Goal: Task Accomplishment & Management: Manage account settings

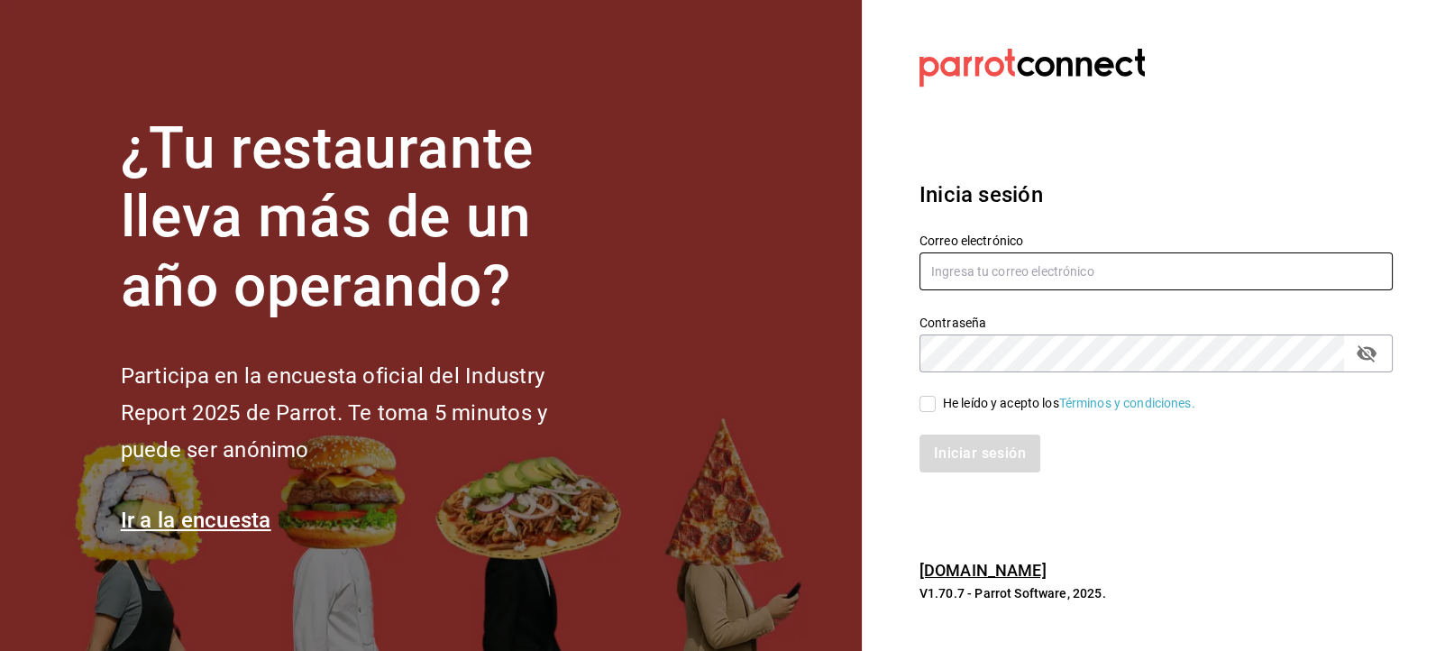
click at [975, 284] on input "text" at bounding box center [1155, 271] width 473 height 38
type input "J"
click at [984, 276] on input "text" at bounding box center [1155, 271] width 473 height 38
type input "[EMAIL_ADDRESS][DOMAIN_NAME]"
click at [933, 403] on input "He leído y acepto los Términos y condiciones." at bounding box center [927, 404] width 16 height 16
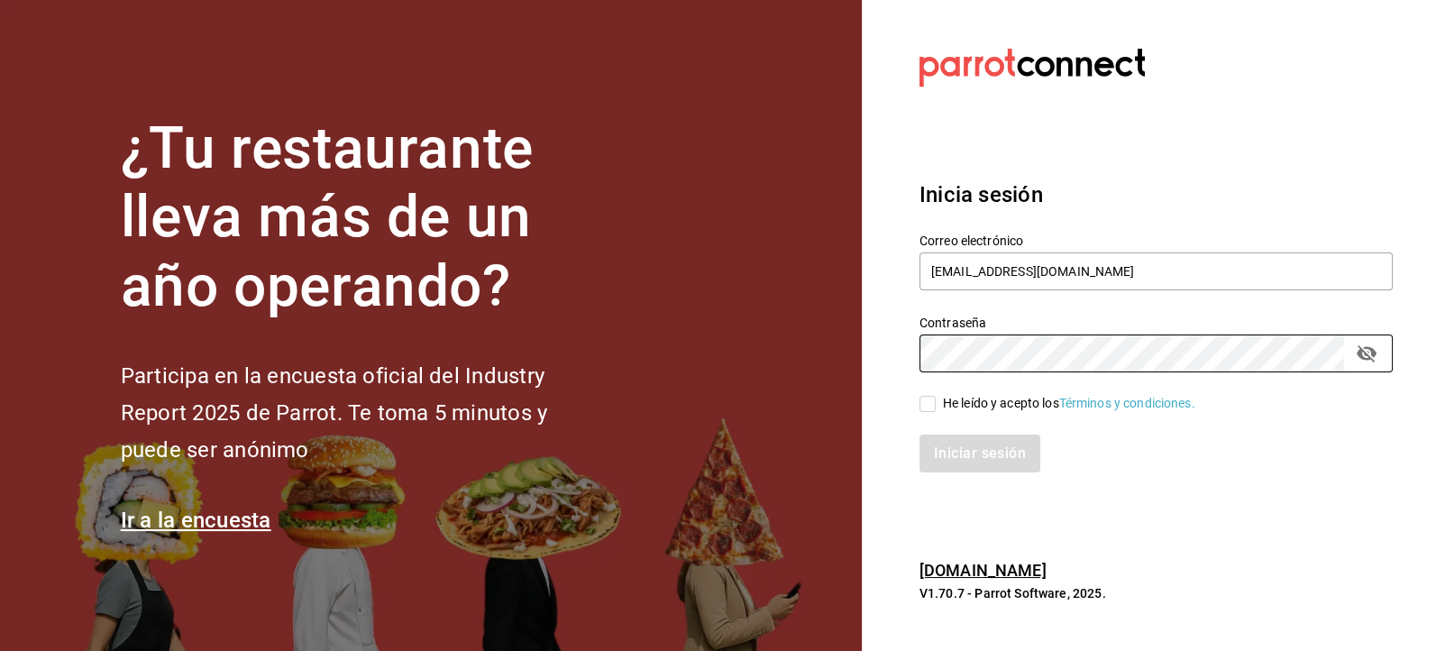
checkbox input "true"
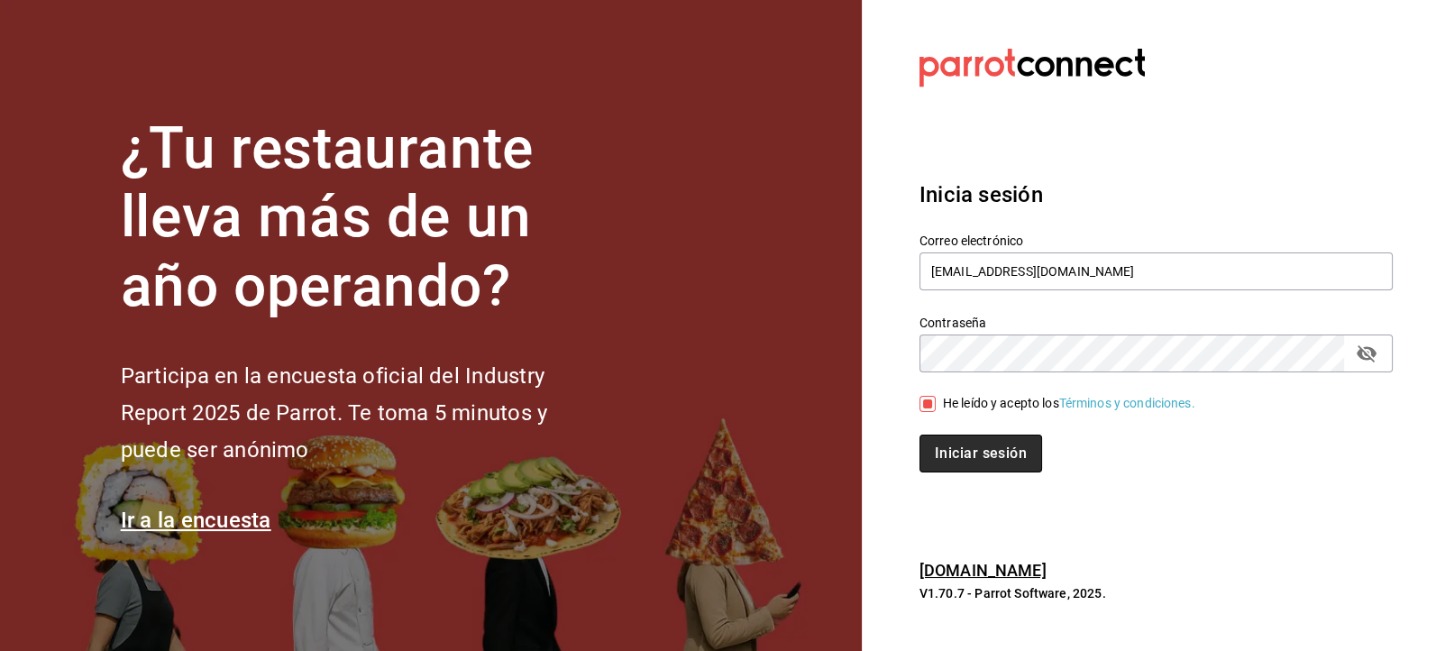
click at [962, 467] on button "Iniciar sesión" at bounding box center [980, 453] width 123 height 38
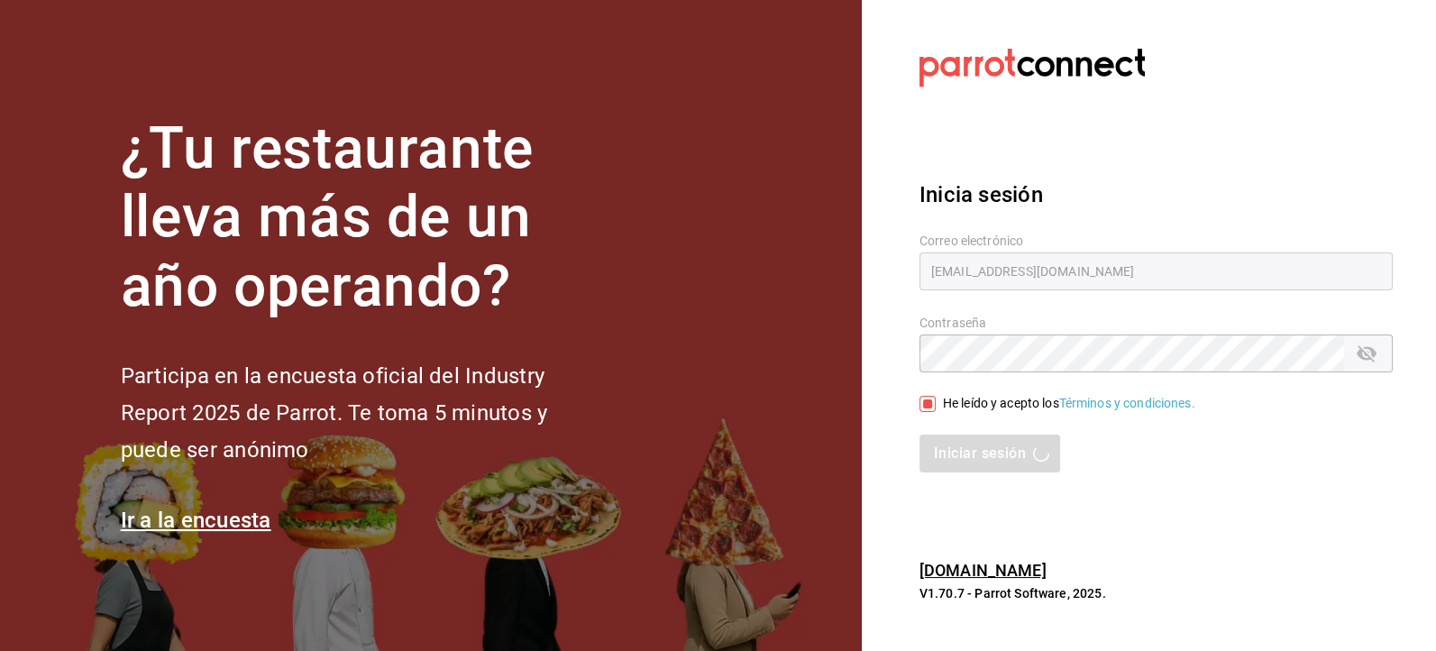
click at [962, 467] on div "Iniciar sesión" at bounding box center [1155, 453] width 473 height 38
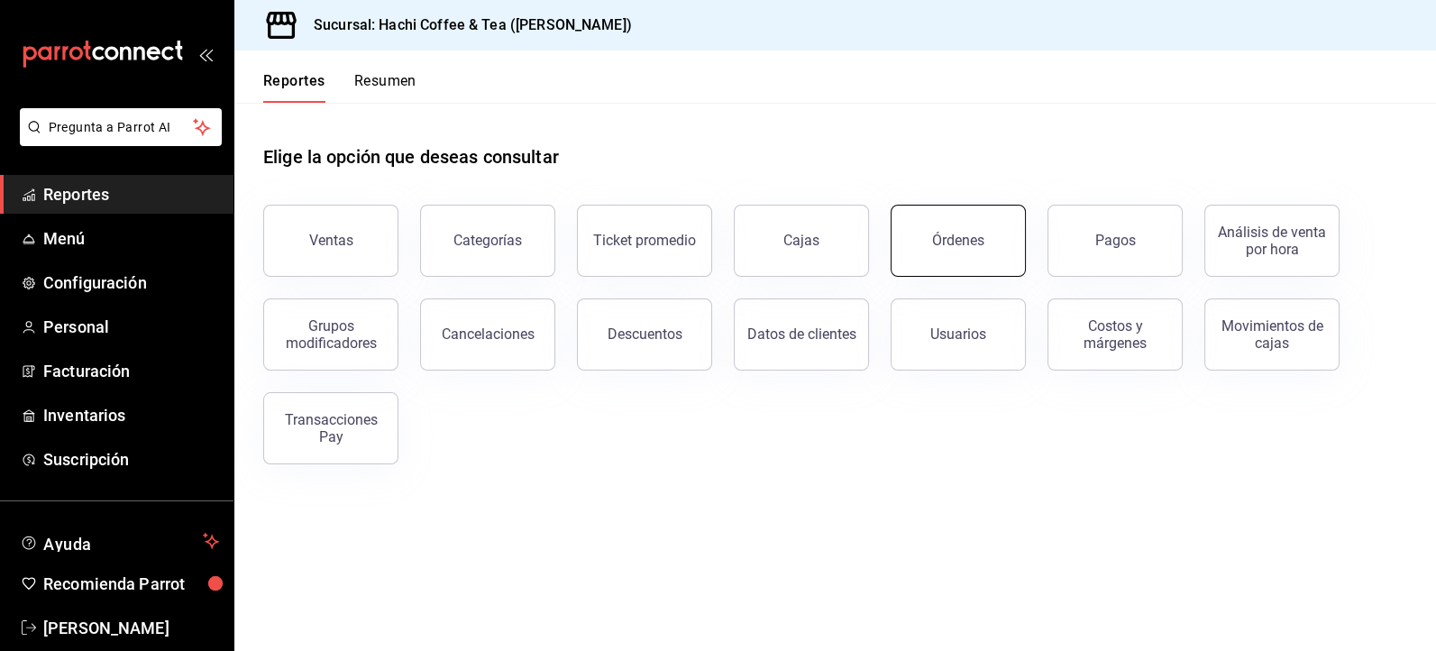
click at [971, 258] on button "Órdenes" at bounding box center [958, 241] width 135 height 72
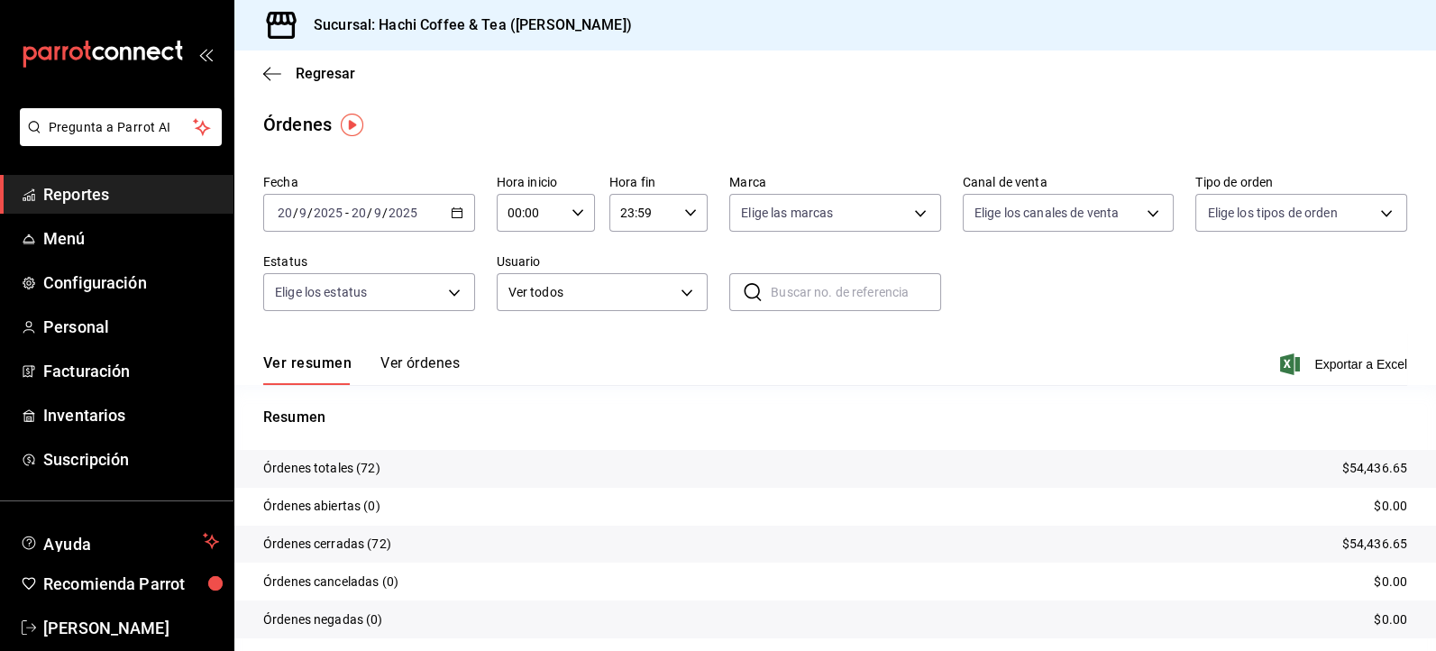
click at [120, 196] on span "Reportes" at bounding box center [131, 194] width 176 height 24
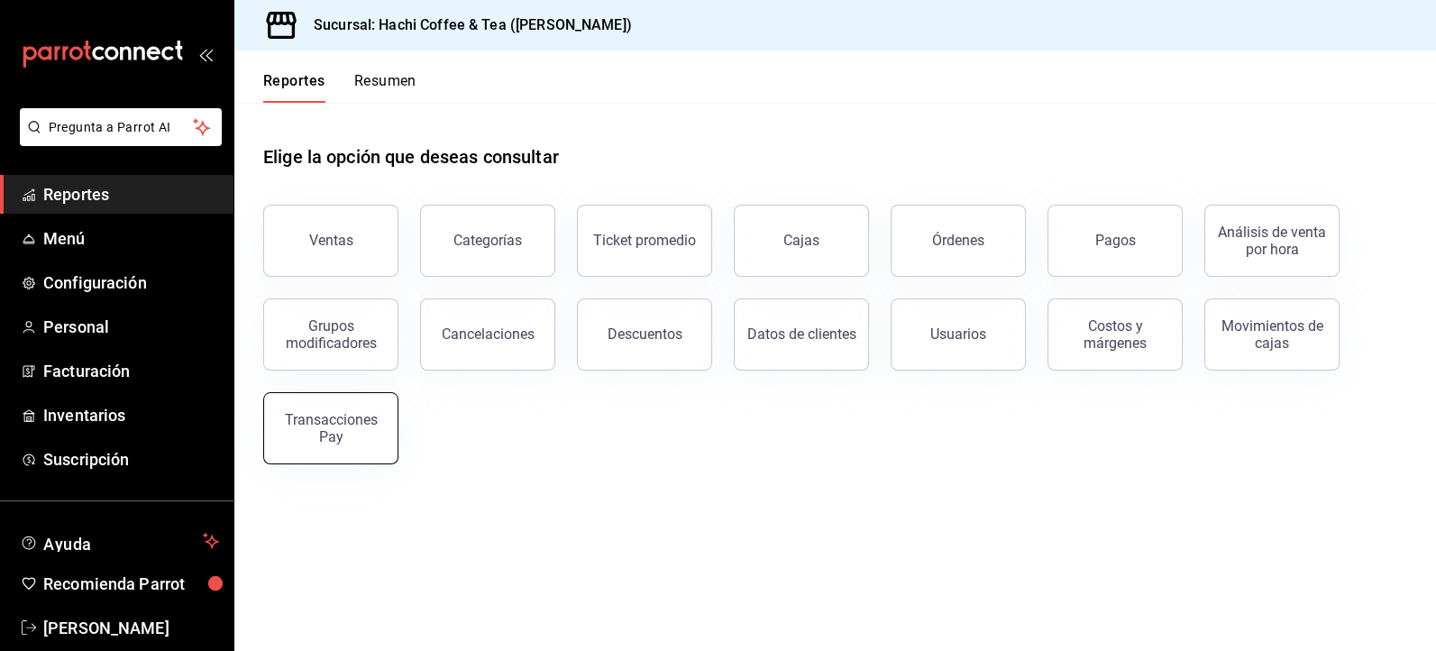
click at [358, 454] on button "Transacciones Pay" at bounding box center [330, 428] width 135 height 72
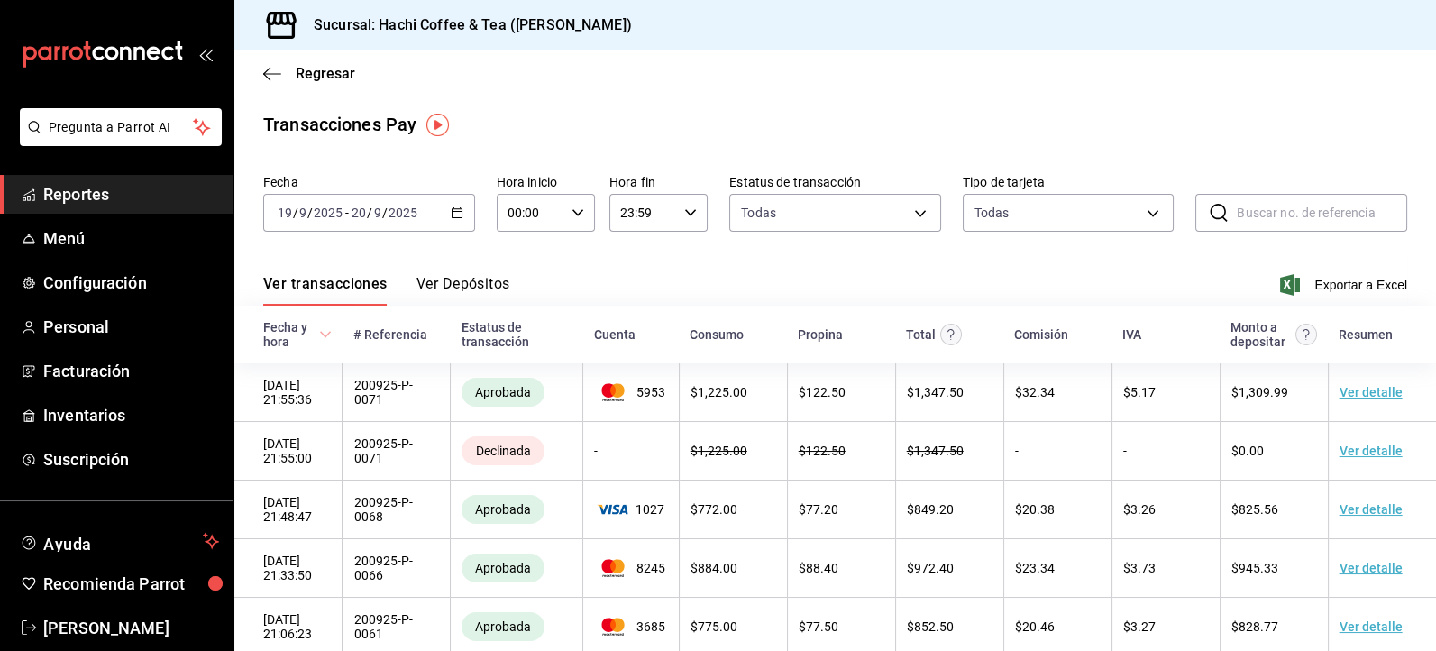
click at [484, 290] on button "Ver Depósitos" at bounding box center [463, 290] width 94 height 31
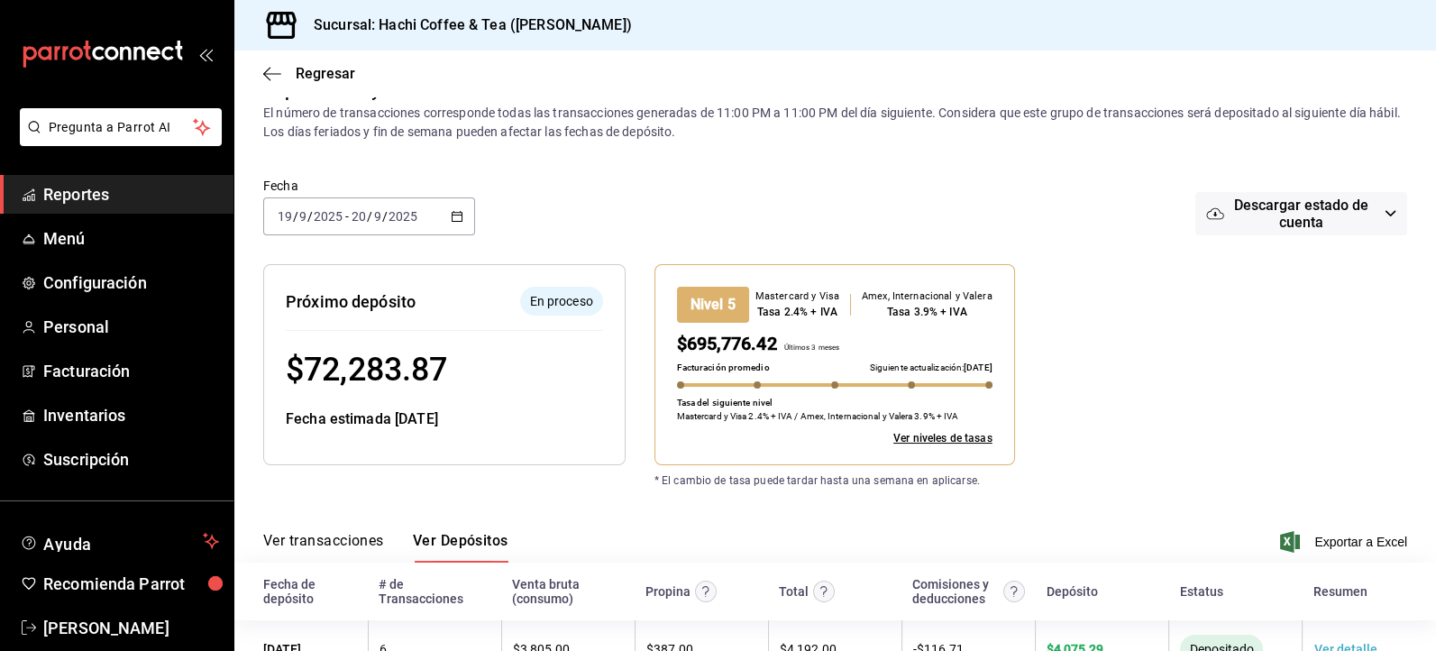
scroll to position [34, 0]
